Goal: Task Accomplishment & Management: Complete application form

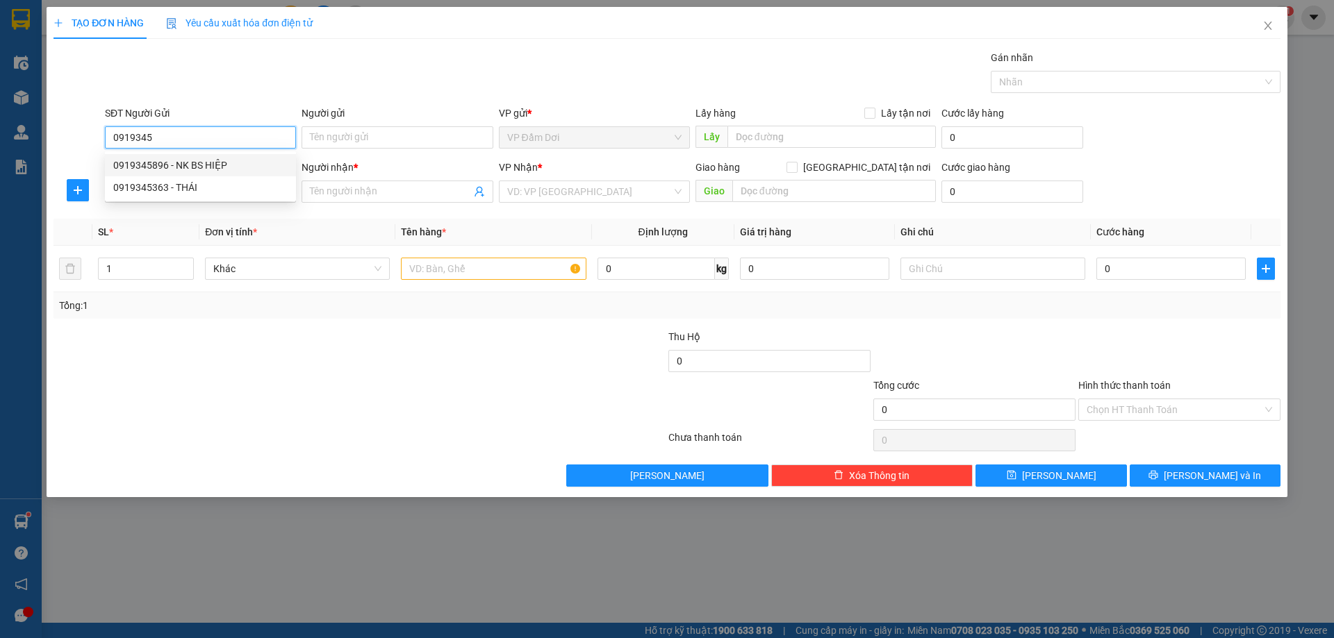
click at [210, 165] on div "0919345896 - NK BS HIỆP" at bounding box center [200, 165] width 174 height 15
type input "0919345896"
type input "NK BS HIỆP"
type input "0919345896"
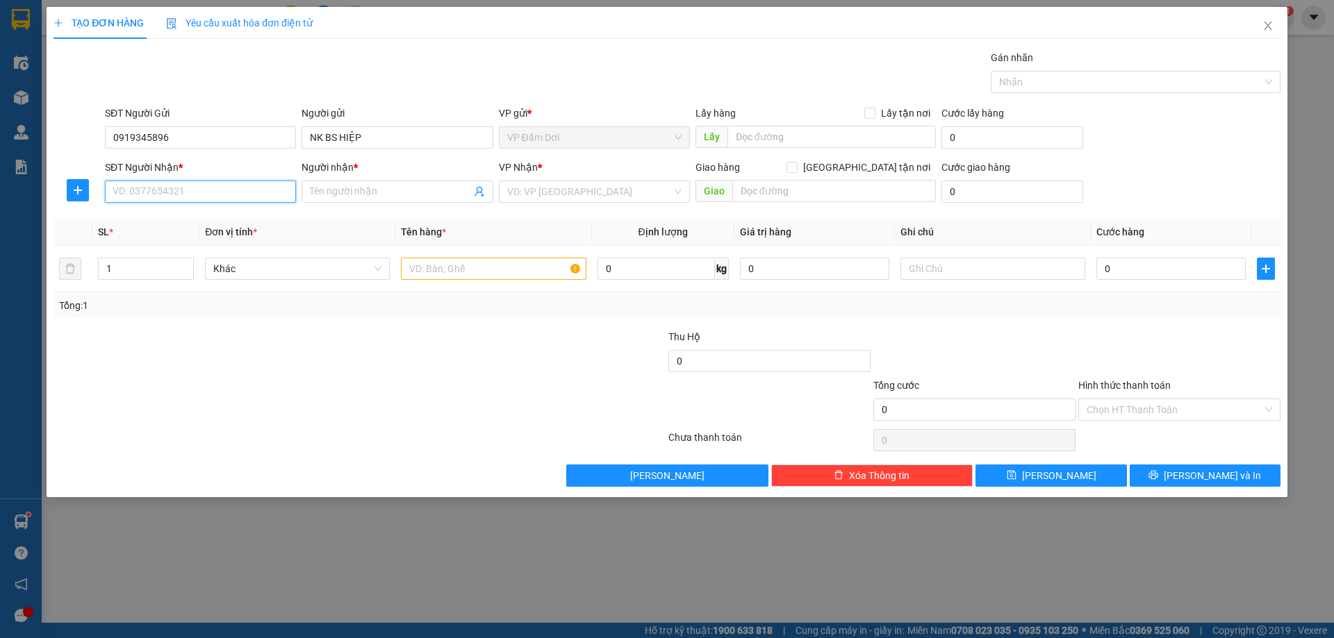
click at [196, 195] on input "SĐT Người Nhận *" at bounding box center [200, 192] width 191 height 22
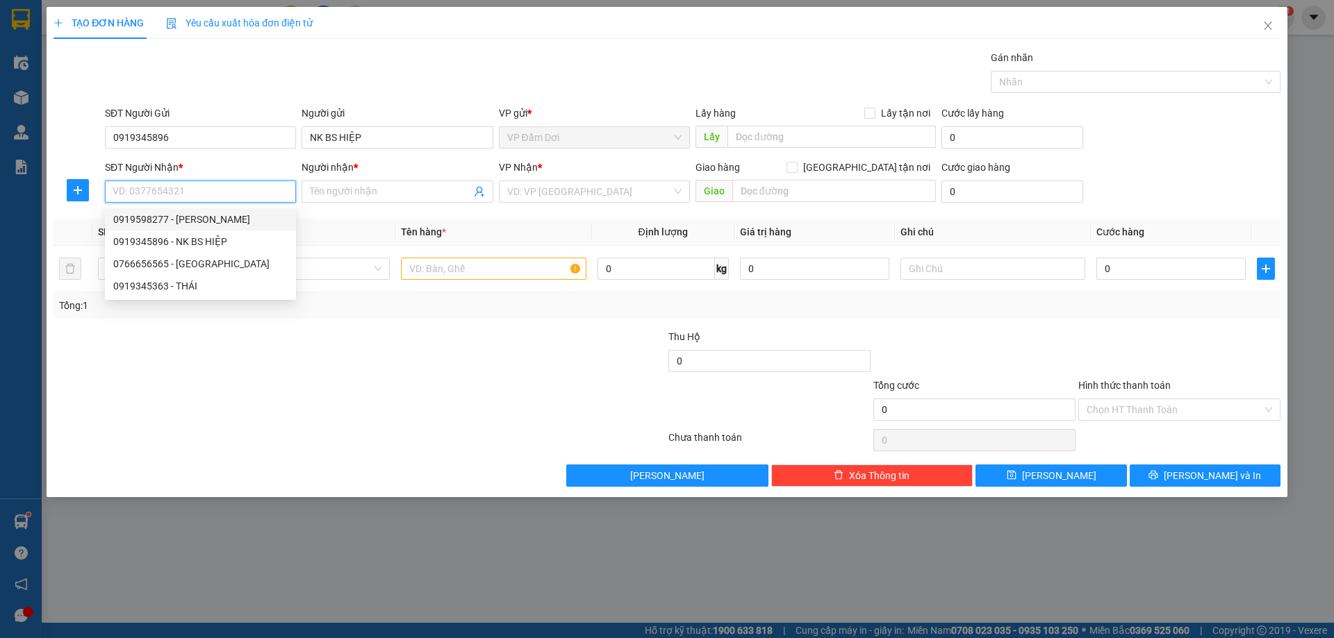
click at [231, 219] on div "0919598277 - [PERSON_NAME]" at bounding box center [200, 219] width 174 height 15
type input "0919598277"
type input "[PERSON_NAME]"
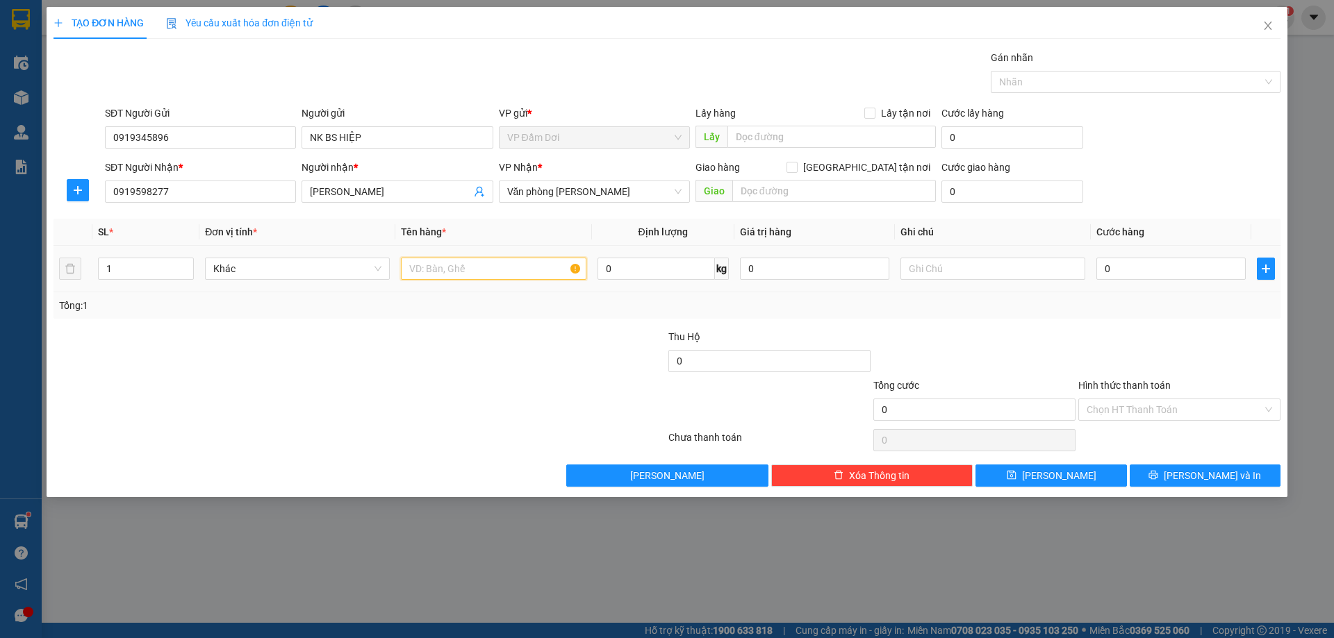
drag, startPoint x: 448, startPoint y: 275, endPoint x: 419, endPoint y: 288, distance: 31.7
click at [450, 274] on input "text" at bounding box center [493, 269] width 185 height 22
type input "1 CỤC"
click at [1127, 270] on input "0" at bounding box center [1170, 269] width 149 height 22
type input "003"
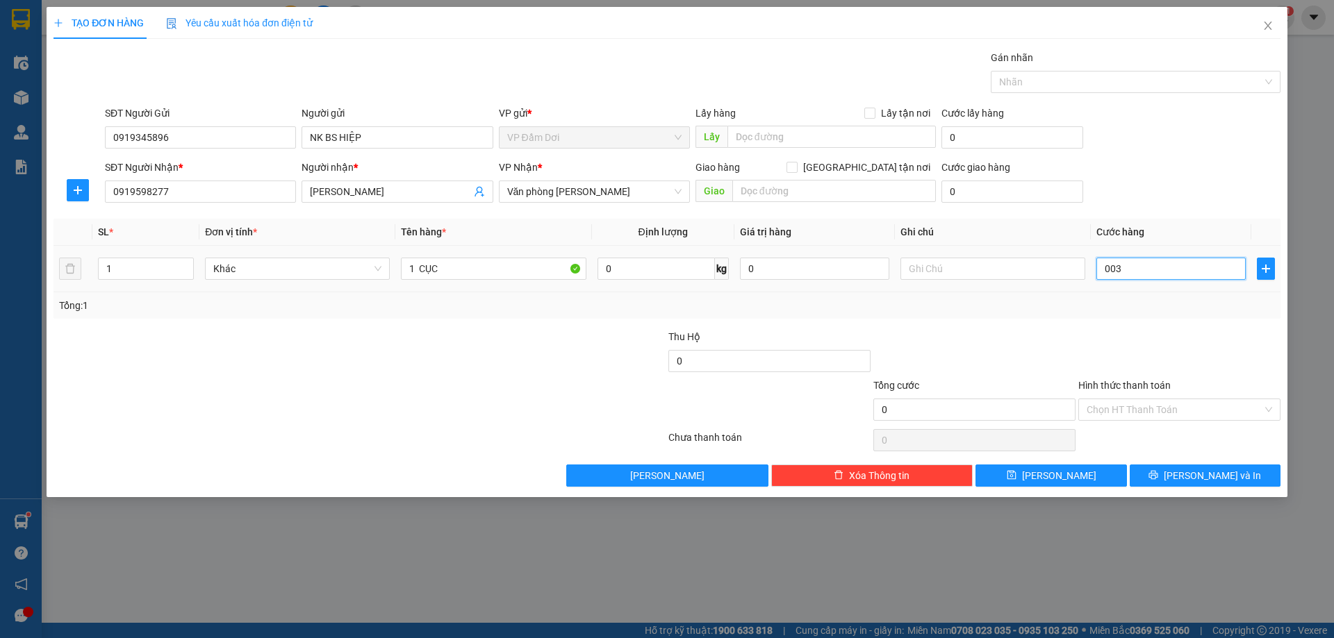
type input "3"
type input "0.030"
type input "30"
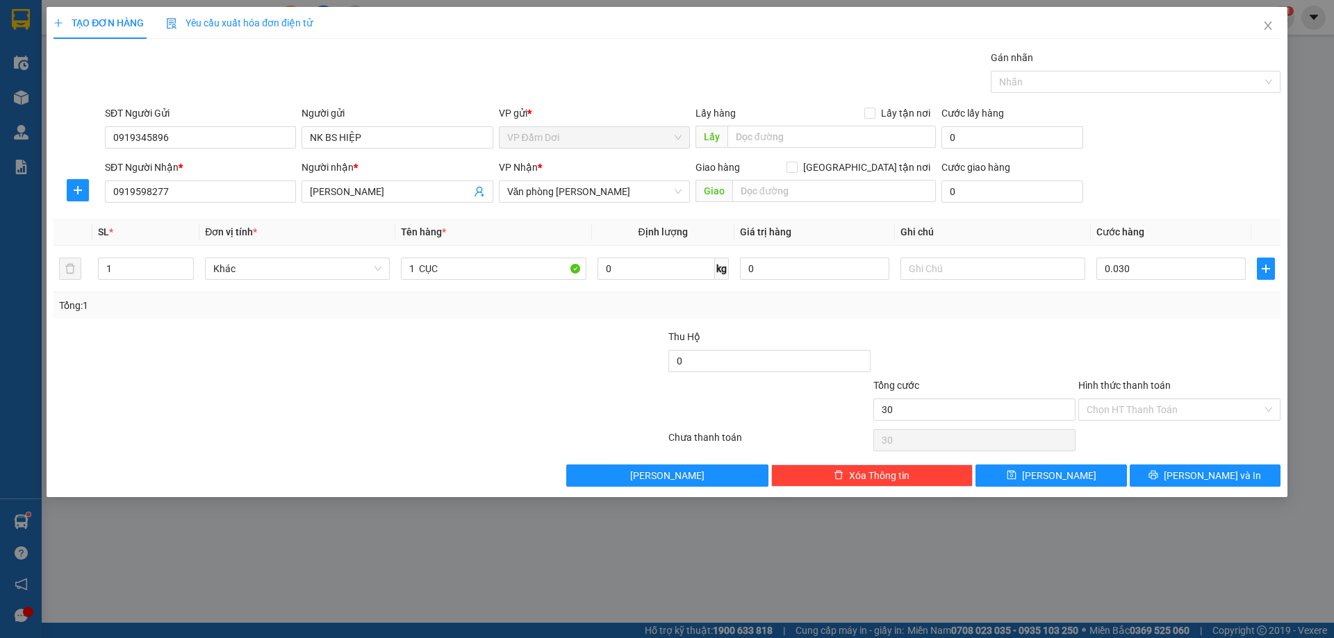
click at [1096, 342] on div at bounding box center [1179, 353] width 205 height 49
type input "30.000"
click at [1154, 482] on button "[PERSON_NAME] và In" at bounding box center [1205, 476] width 151 height 22
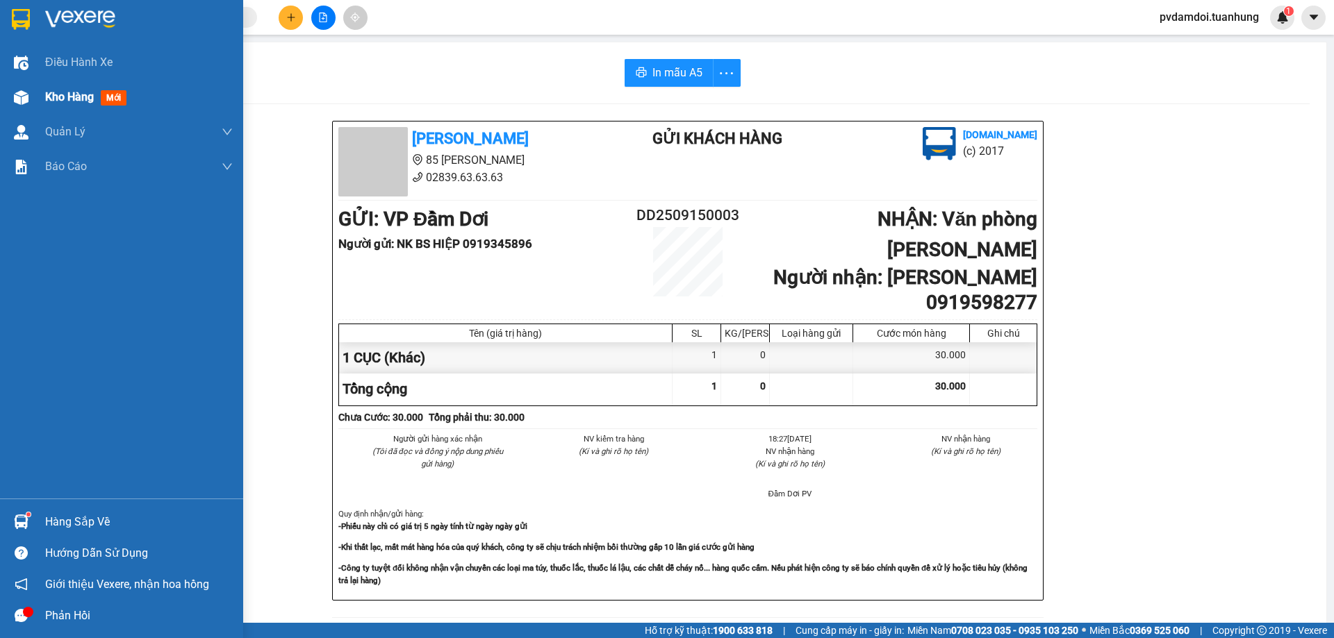
click at [52, 99] on span "Kho hàng" at bounding box center [69, 96] width 49 height 13
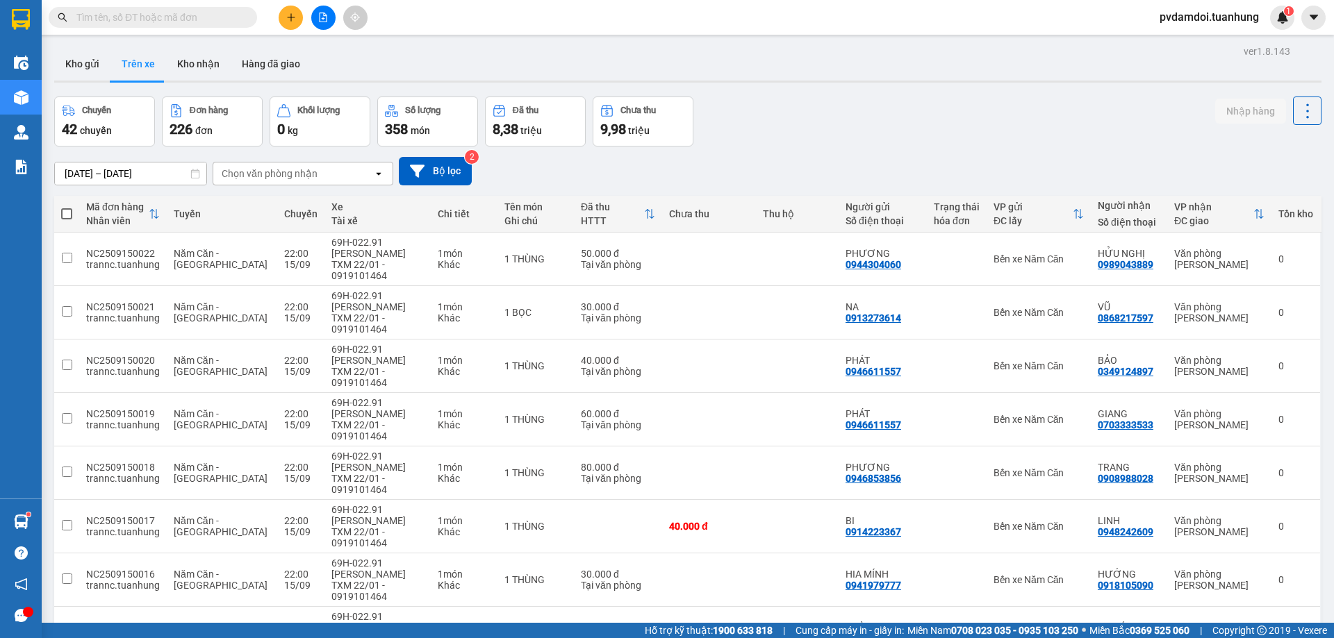
click at [379, 67] on div "Kho gửi Trên xe Kho nhận Hàng đã giao" at bounding box center [687, 65] width 1267 height 37
drag, startPoint x: 96, startPoint y: 71, endPoint x: 151, endPoint y: 48, distance: 60.1
click at [102, 68] on button "Kho gửi" at bounding box center [82, 63] width 56 height 33
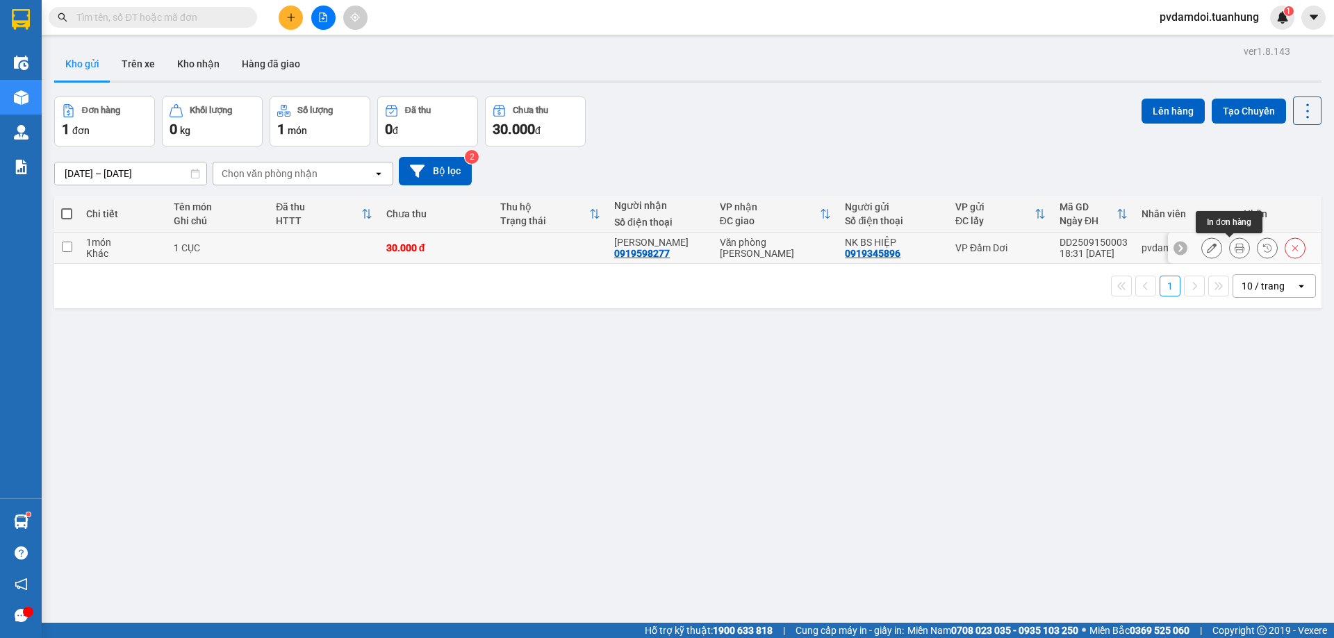
click at [1234, 253] on icon at bounding box center [1239, 248] width 10 height 10
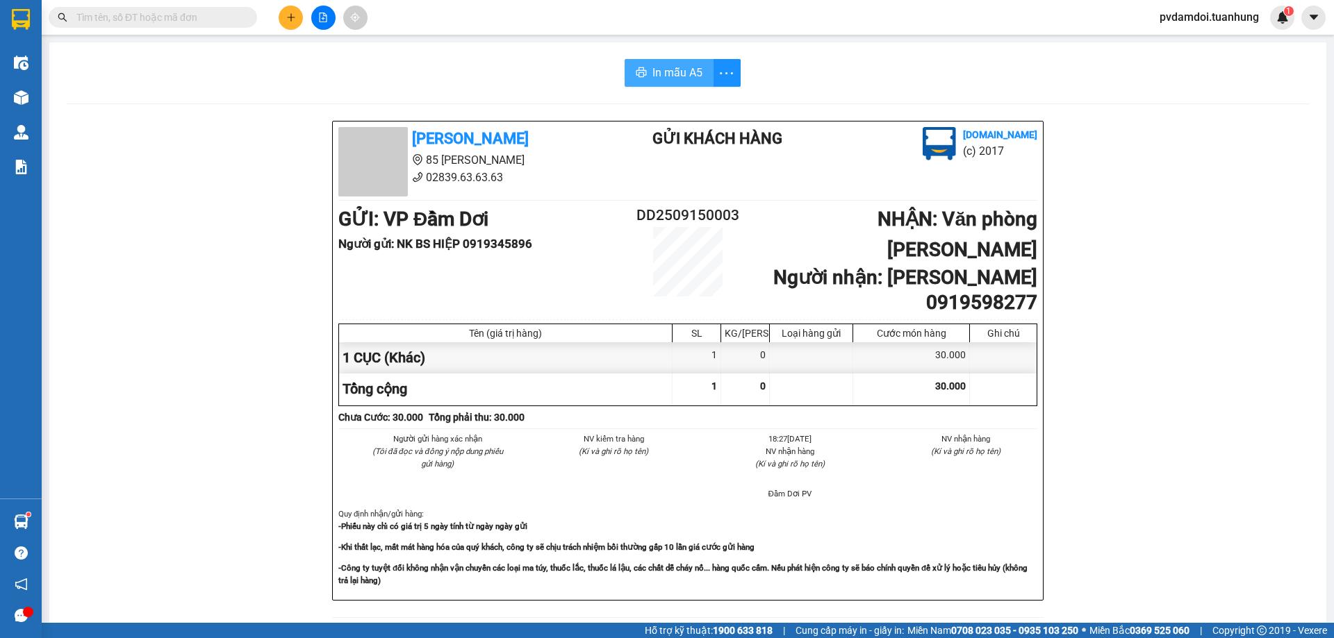
click at [685, 76] on span "In mẫu A5" at bounding box center [677, 72] width 50 height 17
